Goal: Navigation & Orientation: Find specific page/section

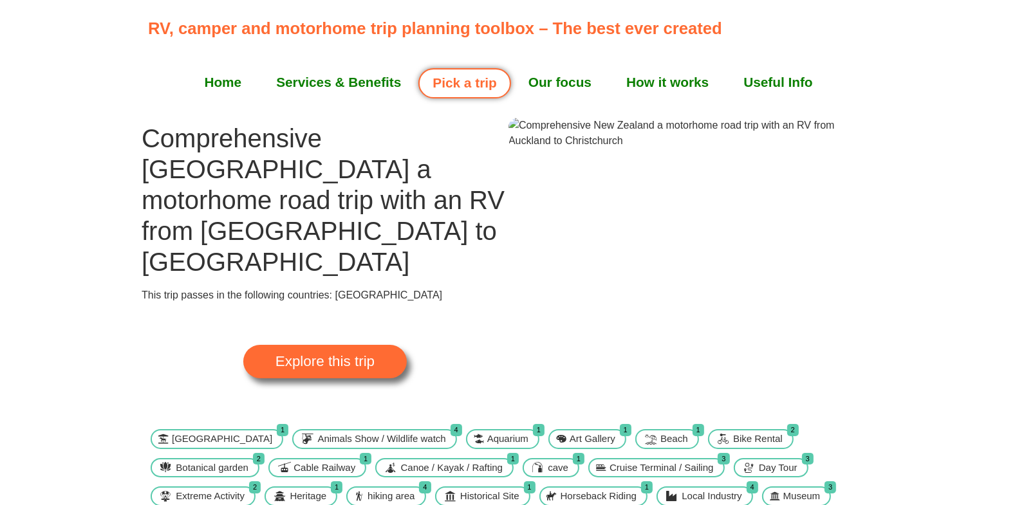
click at [351, 355] on span "Explore this trip" at bounding box center [324, 362] width 99 height 14
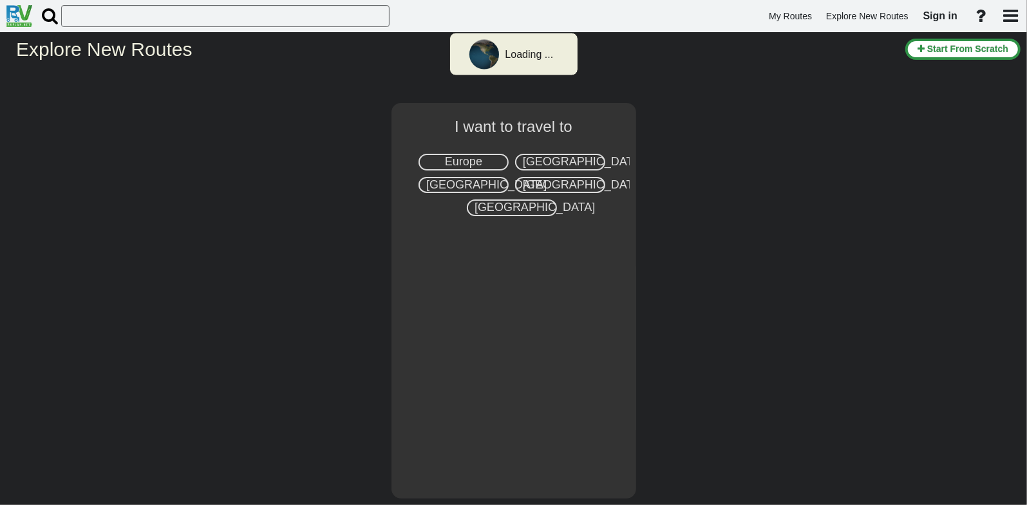
select select "number:7"
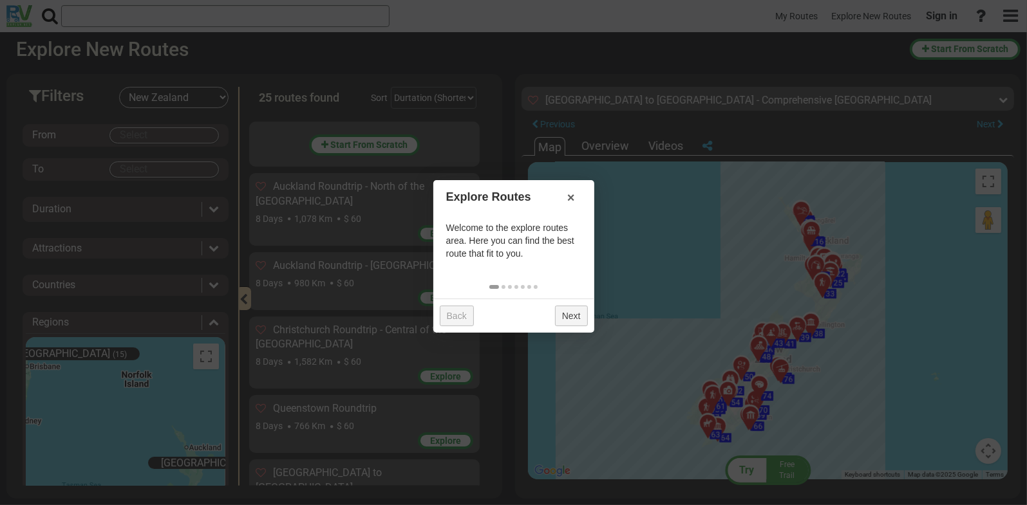
scroll to position [1570, 0]
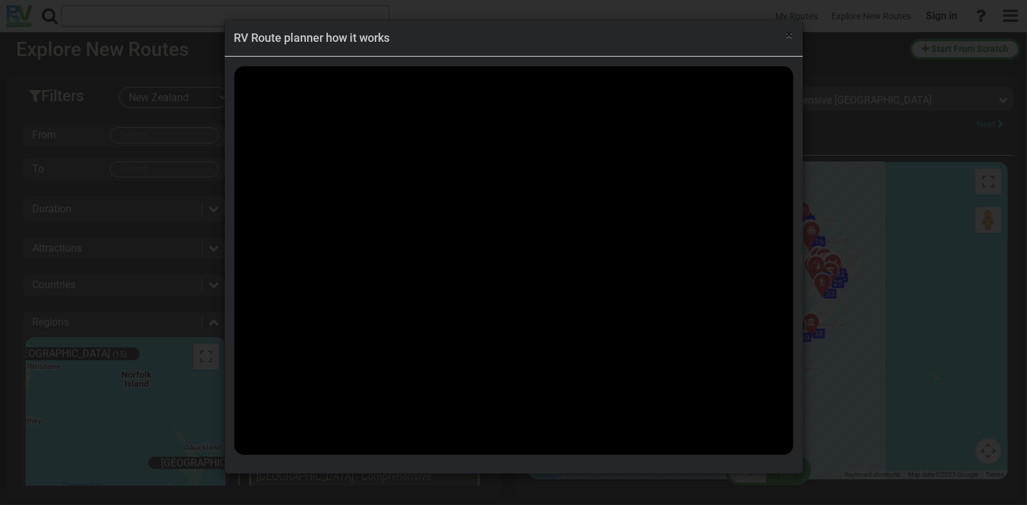
click at [787, 33] on span "×" at bounding box center [789, 34] width 7 height 15
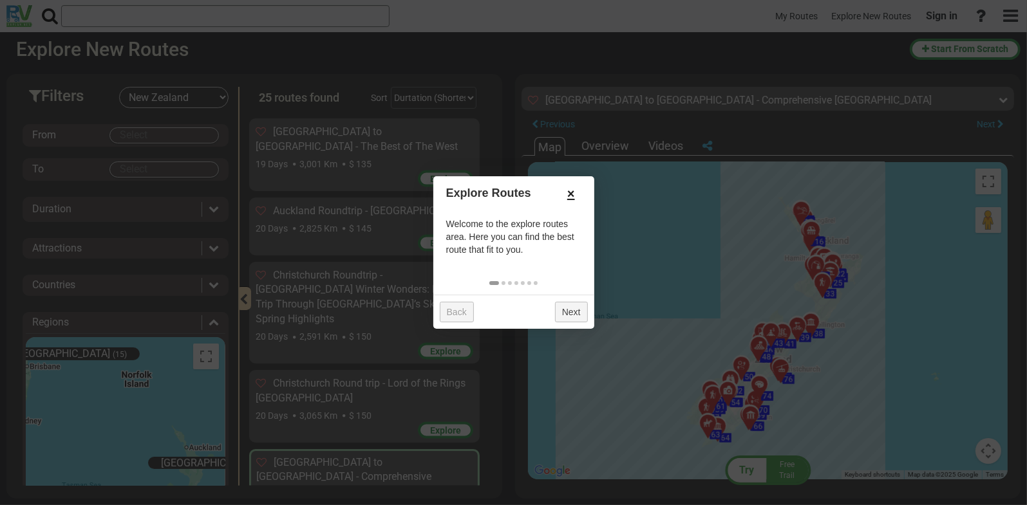
click at [572, 196] on link "×" at bounding box center [571, 194] width 21 height 22
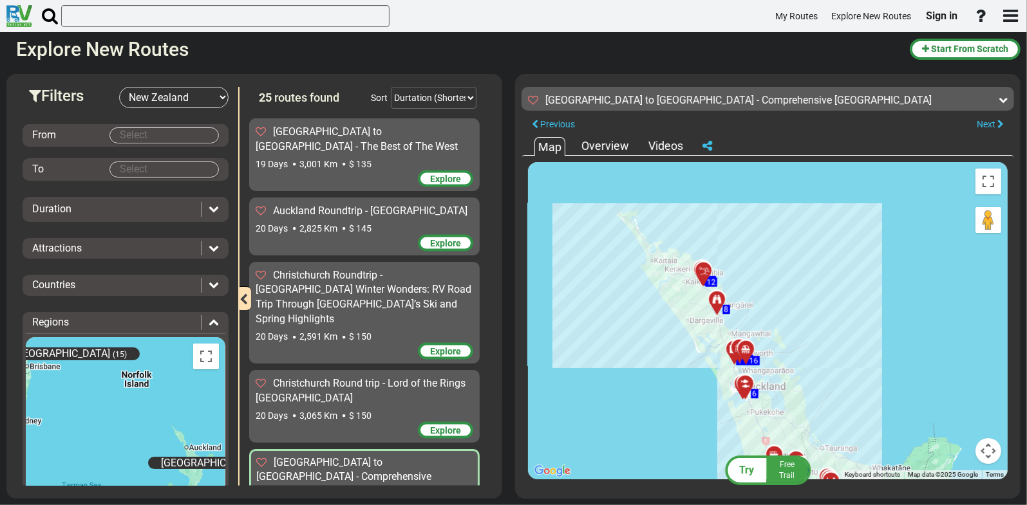
drag, startPoint x: 696, startPoint y: 215, endPoint x: 722, endPoint y: 427, distance: 213.4
click at [722, 427] on div "To activate drag with keyboard, press Alt + Enter. Once in keyboard drag state,…" at bounding box center [767, 320] width 479 height 317
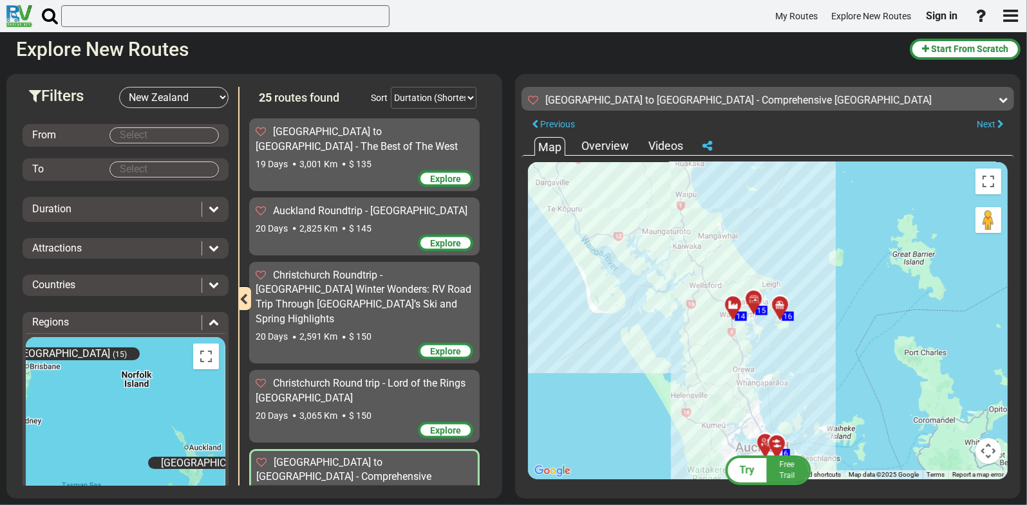
drag, startPoint x: 725, startPoint y: 362, endPoint x: 701, endPoint y: 350, distance: 26.8
click at [701, 350] on div "To activate drag with keyboard, press Alt + Enter. Once in keyboard drag state,…" at bounding box center [767, 320] width 479 height 317
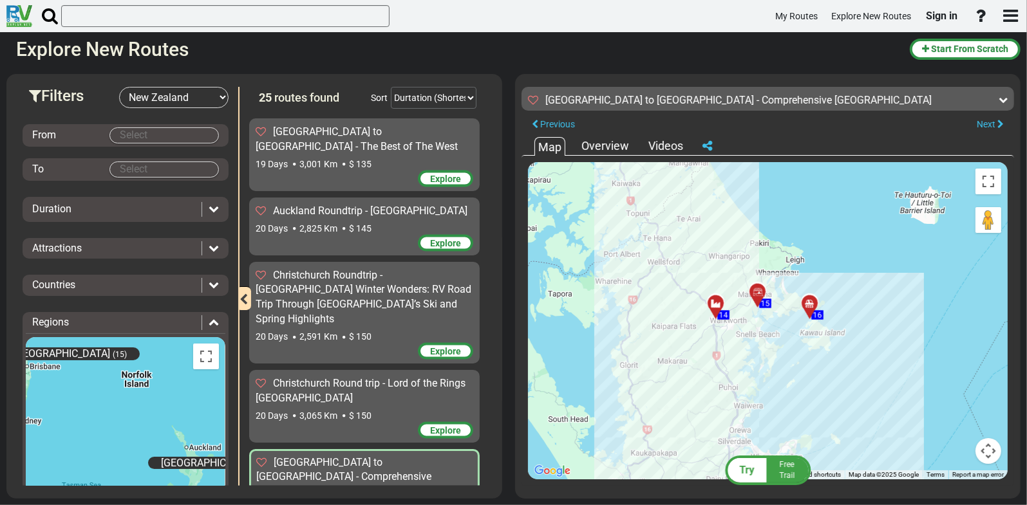
drag, startPoint x: 756, startPoint y: 307, endPoint x: 792, endPoint y: 344, distance: 51.9
click at [792, 344] on div "To activate drag with keyboard, press Alt + Enter. Once in keyboard drag state,…" at bounding box center [767, 320] width 479 height 317
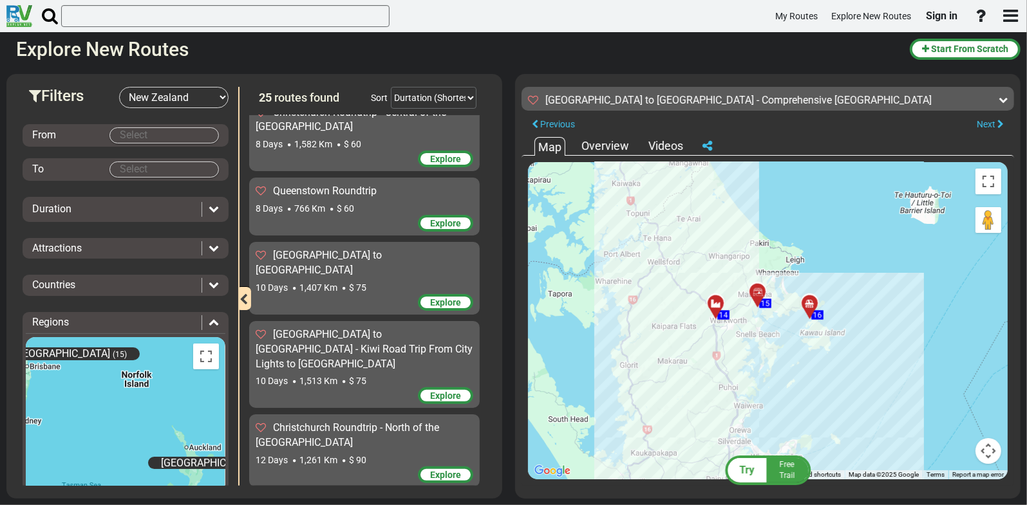
scroll to position [0, 0]
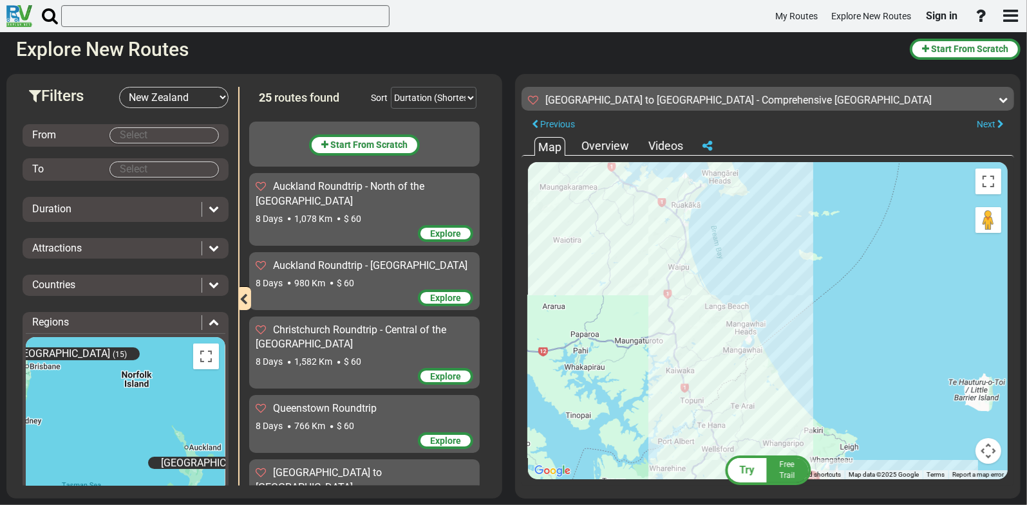
drag, startPoint x: 614, startPoint y: 281, endPoint x: 668, endPoint y: 455, distance: 182.6
click at [670, 465] on div "To activate drag with keyboard, press Alt + Enter. Once in keyboard drag state,…" at bounding box center [767, 320] width 479 height 317
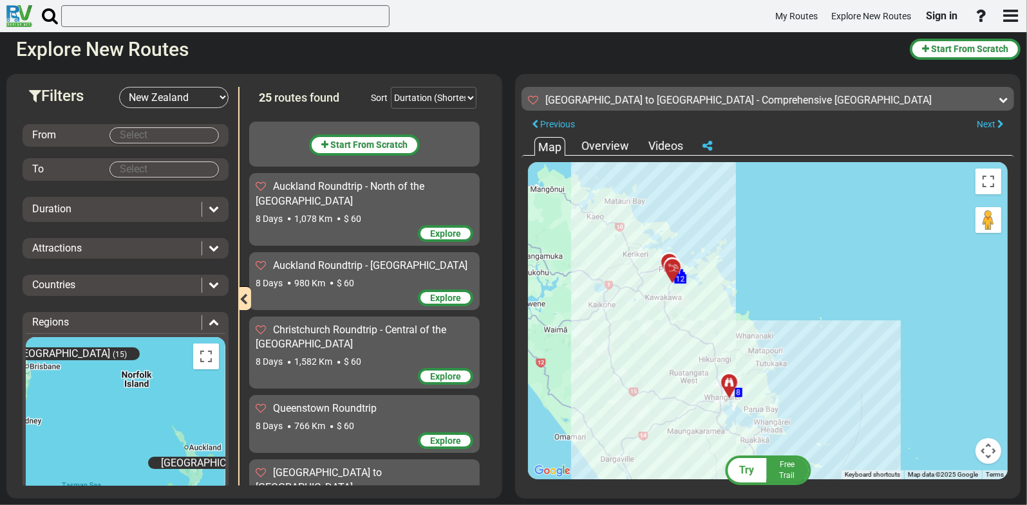
drag, startPoint x: 602, startPoint y: 266, endPoint x: 631, endPoint y: 377, distance: 114.6
click at [631, 377] on div "To activate drag with keyboard, press Alt + Enter. Once in keyboard drag state,…" at bounding box center [767, 320] width 479 height 317
click at [597, 142] on div "Overview" at bounding box center [605, 146] width 54 height 17
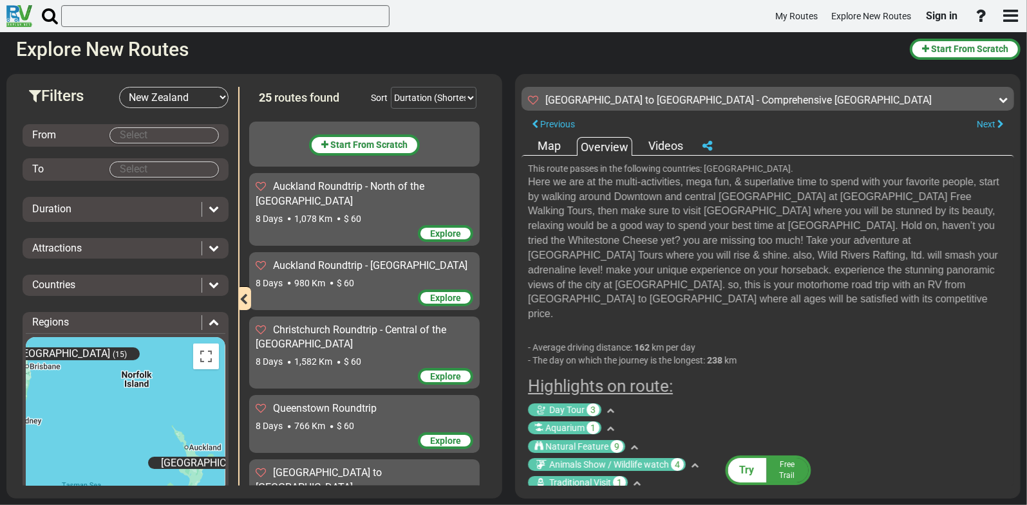
click at [550, 142] on div "Map" at bounding box center [549, 146] width 30 height 17
